Goal: Find specific page/section: Find specific page/section

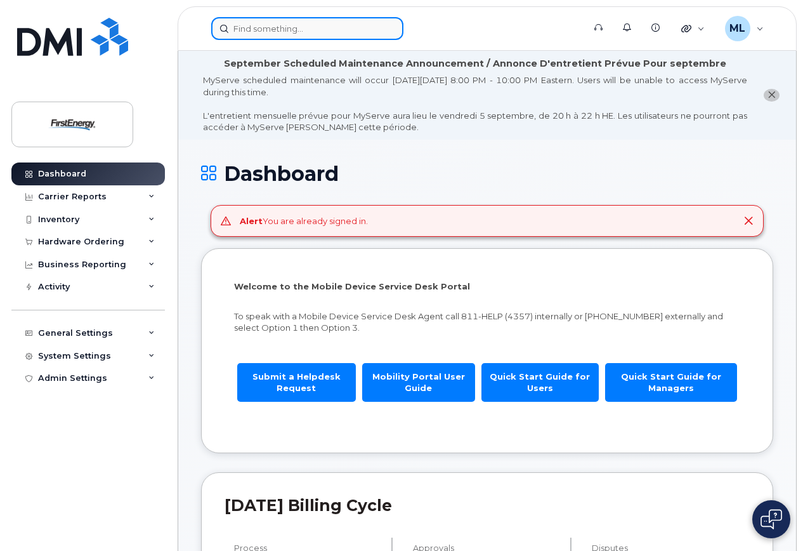
drag, startPoint x: 0, startPoint y: 0, endPoint x: 319, endPoint y: 23, distance: 320.0
click at [319, 23] on input at bounding box center [307, 28] width 192 height 23
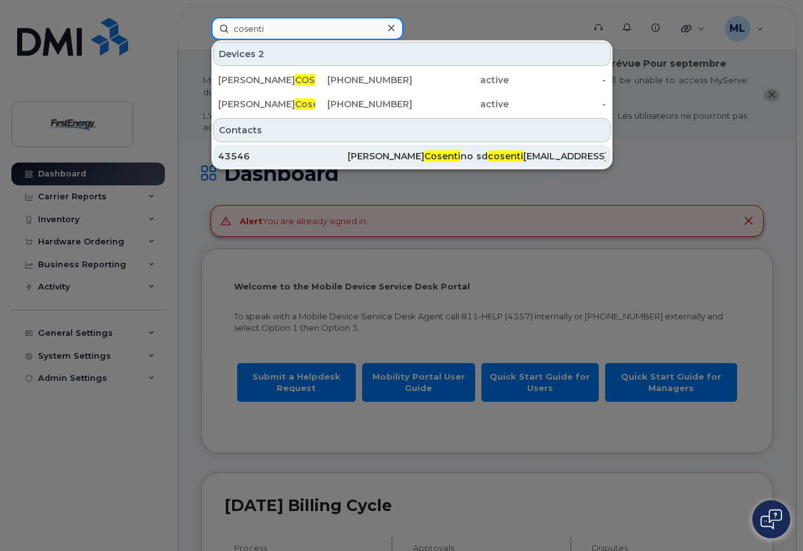
type input "cosenti"
click at [386, 152] on div "Sandra D Cosenti no" at bounding box center [412, 156] width 129 height 13
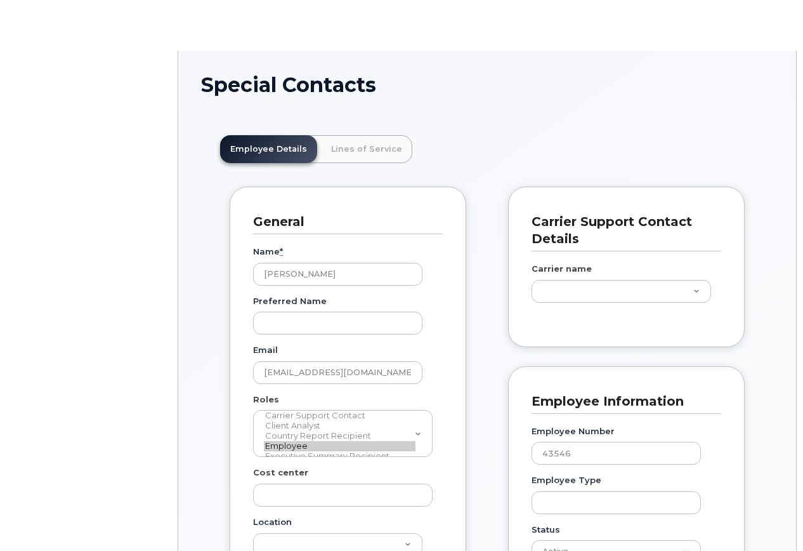
scroll to position [37, 0]
click at [385, 145] on link "Lines of Service" at bounding box center [366, 149] width 91 height 28
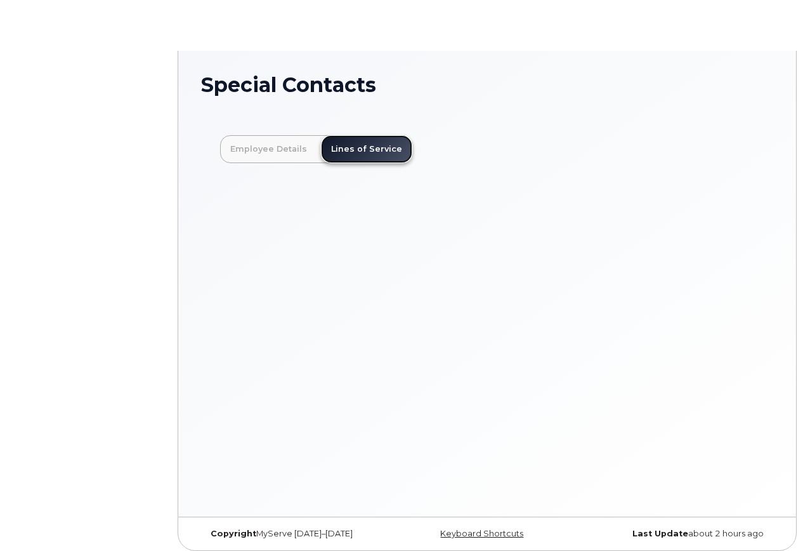
type input "29510303"
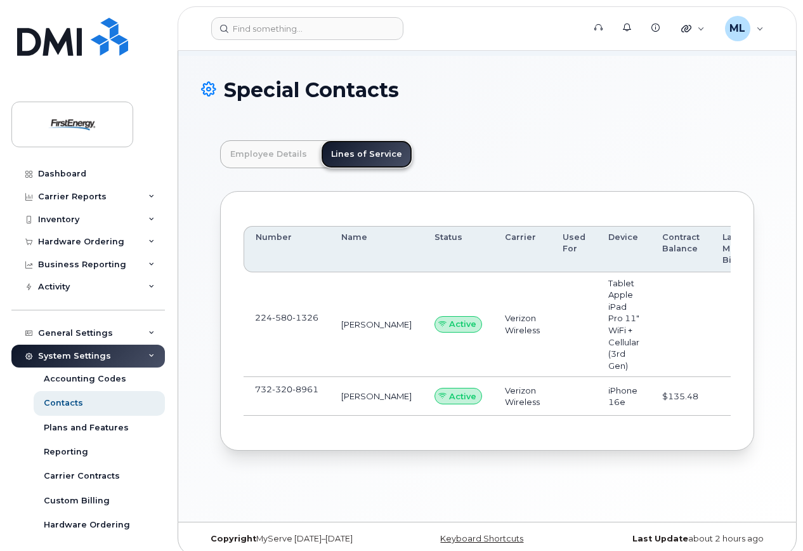
scroll to position [95, 0]
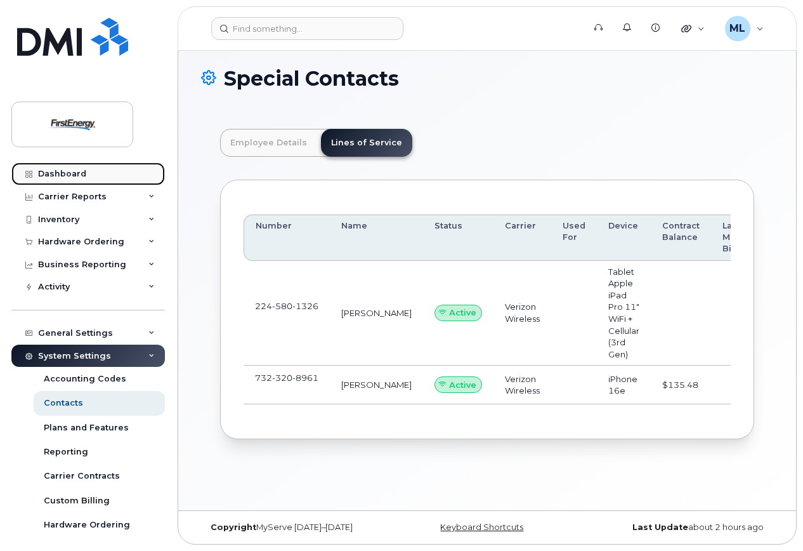
click at [49, 168] on link "Dashboard" at bounding box center [88, 173] width 154 height 23
